Goal: Use online tool/utility: Use online tool/utility

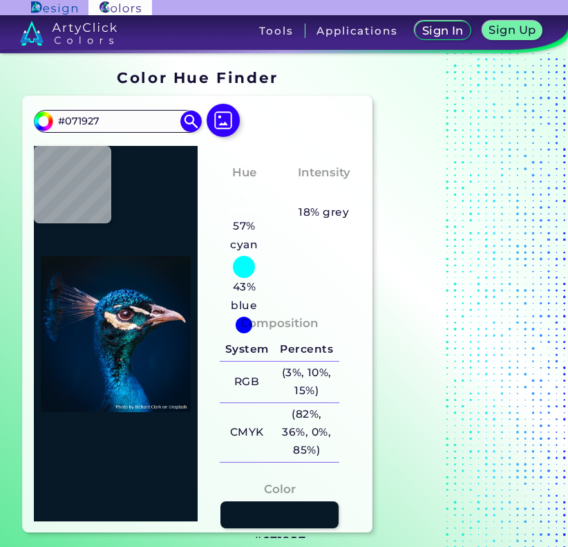
type input "#0b1820"
type input "#0B1820"
type input "#0b141b"
type input "#0B141B"
type input "#0a141d"
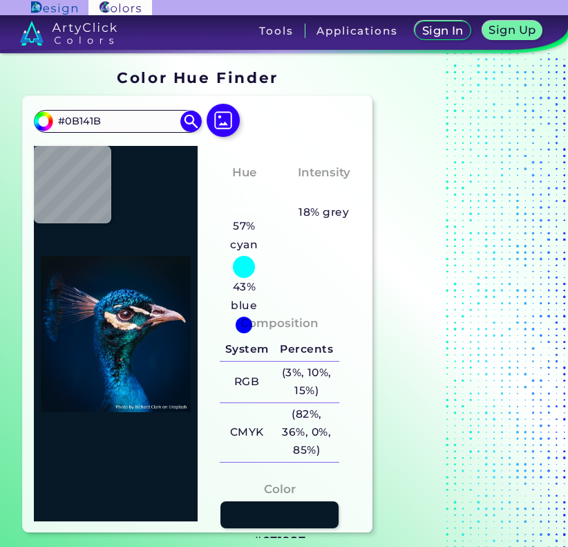
type input "#0A141D"
type input "#0b151f"
type input "#0B151F"
type input "#061728"
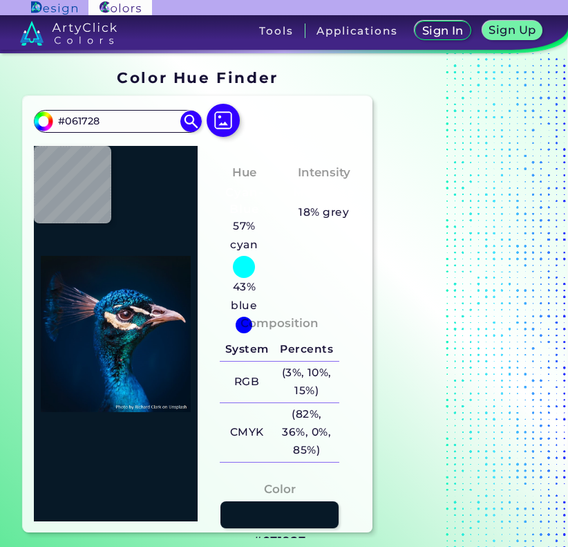
type input "#001b2d"
type input "#001B2D"
type input "#114367"
type input "#106594"
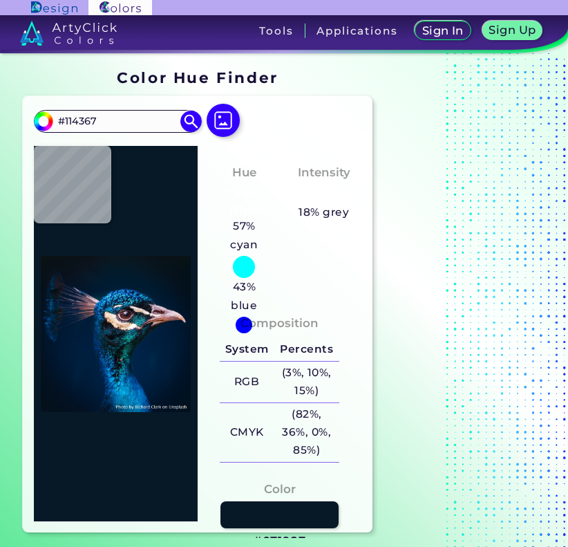
type input "#106594"
type input "#0172a1"
type input "#0172A1"
type input "#0a304f"
type input "#0A304F"
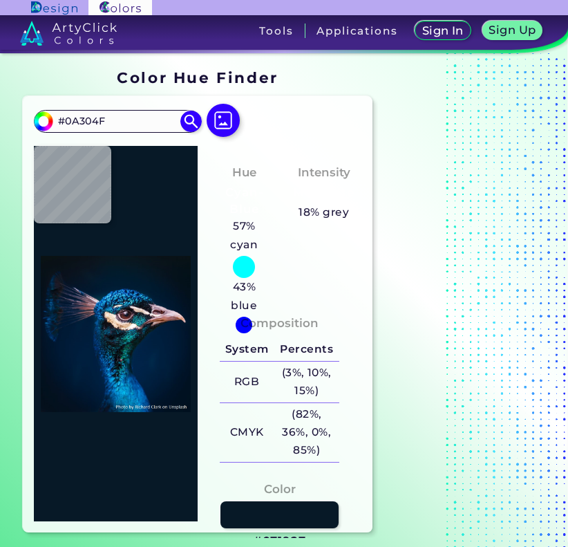
type input "#72717d"
type input "#72717D"
type input "#31212b"
type input "#31212B"
type input "#7c585c"
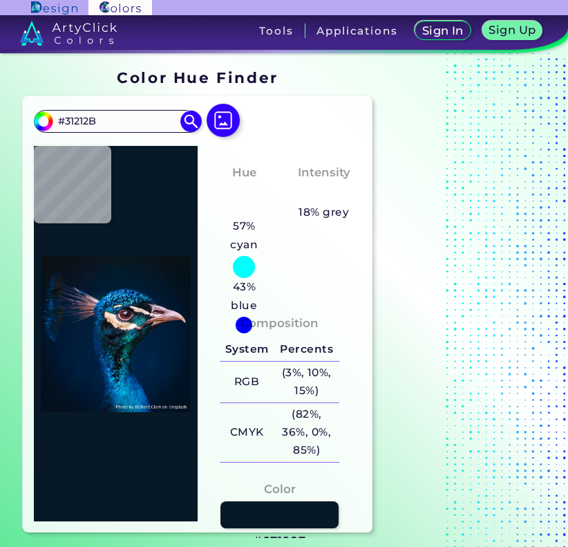
type input "#7C585C"
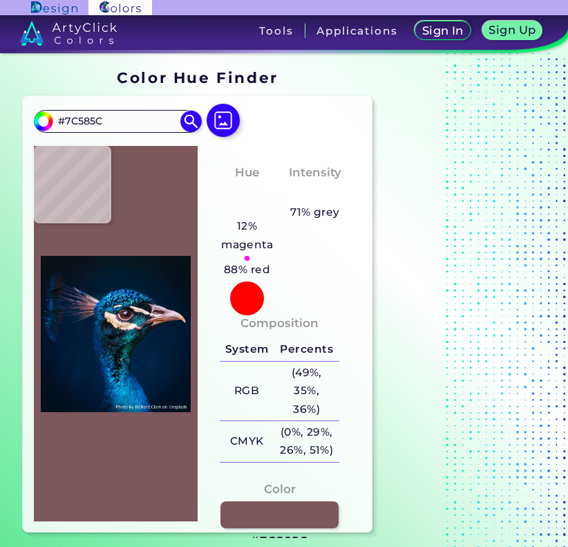
type input "#19080a"
type input "#19080A"
type input "#4e323c"
type input "#4E323C"
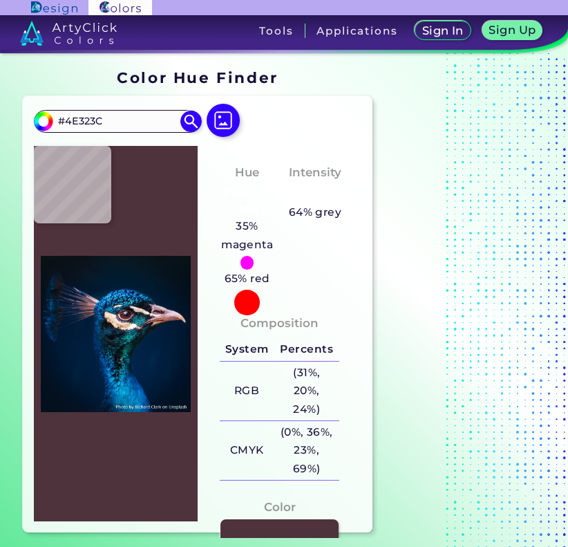
type input "#582b2e"
type input "#582B2E"
type input "#5e2924"
type input "#5E2924"
type input "#642e25"
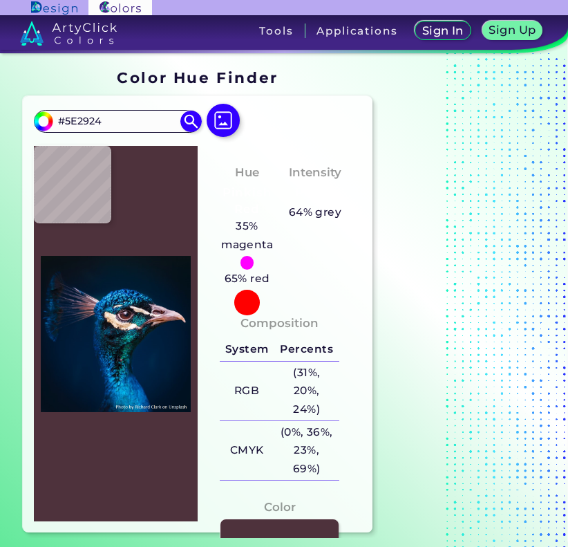
type input "#642E25"
type input "#72372f"
type input "#72372F"
type input "#63312e"
type input "#63312E"
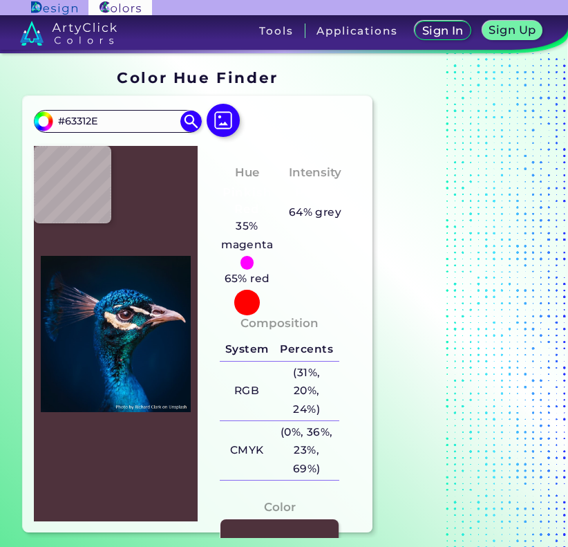
type input "#775059"
type input "#cbadba"
type input "#CBADBA"
type input "#60434e"
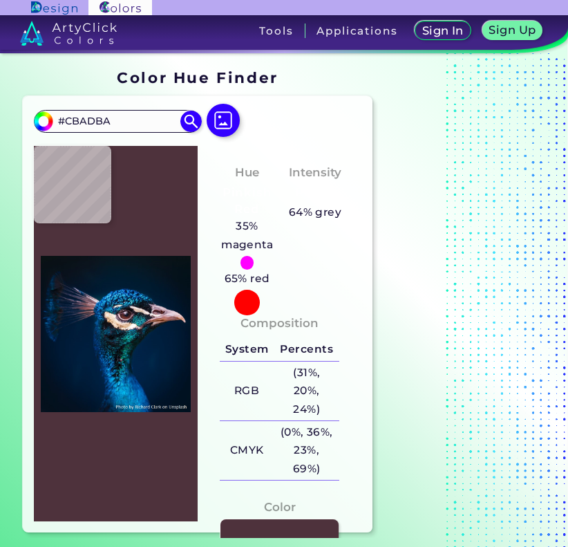
type input "#60434E"
type input "#4c343f"
type input "#4C343F"
type input "#9c8fa4"
type input "#9C8FA4"
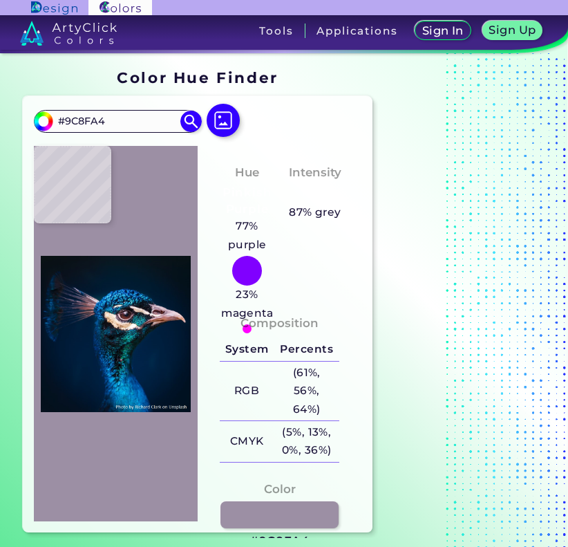
type input "#6f5c6b"
type input "#6F5C6B"
type input "#a6979f"
type input "#A6979F"
type input "#f2e4e3"
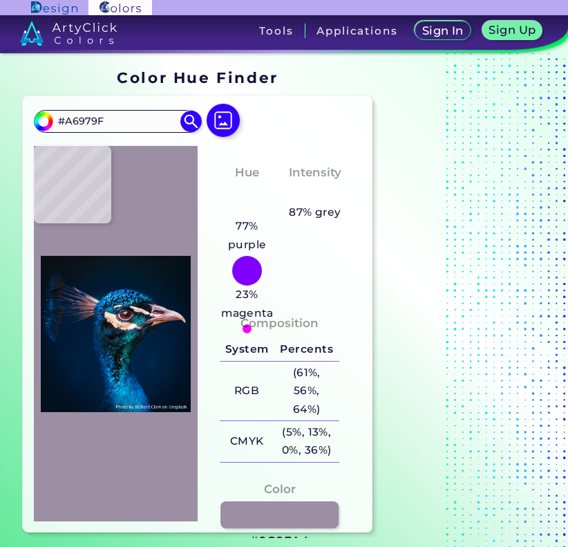
type input "#F2E4E3"
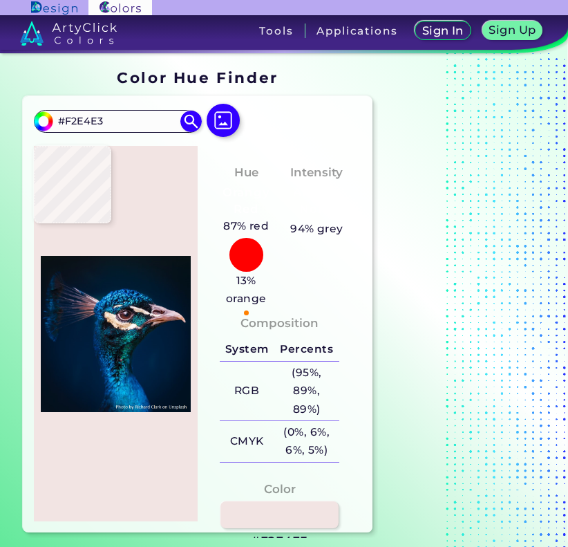
type input "#d4b7a9"
type input "#D4B7A9"
type input "#f9e1ce"
type input "#F9E1CE"
type input "#ddbba3"
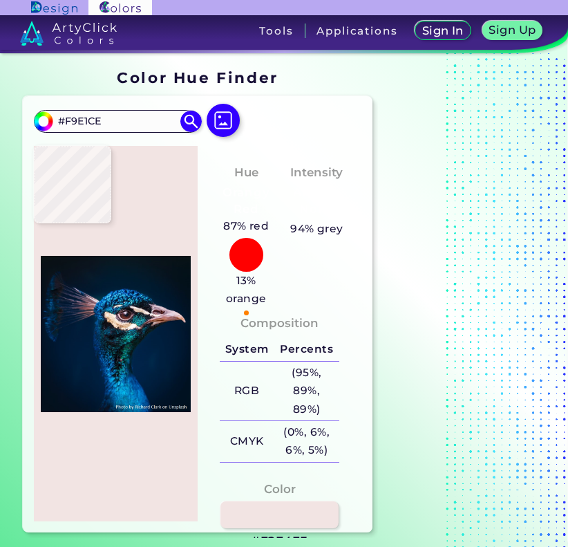
type input "#DDBBA3"
type input "#ba8e6a"
type input "#BA8E6A"
type input "#e9ddc9"
type input "#E9DDC9"
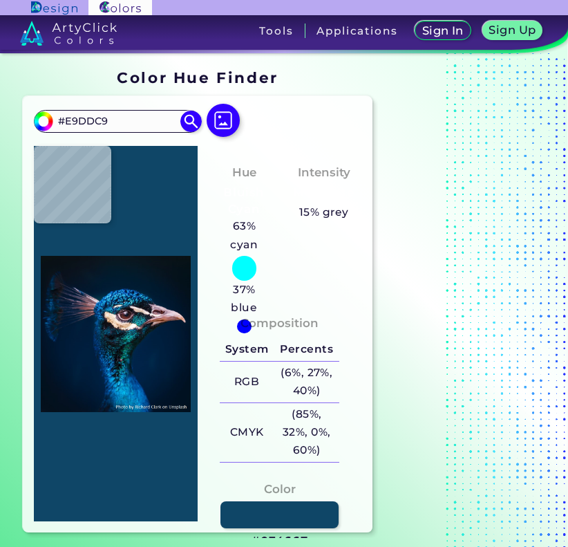
type input "#0f4667"
type input "#0F4667"
type input "#001f3e"
type input "#001F3E"
